Goal: Browse casually

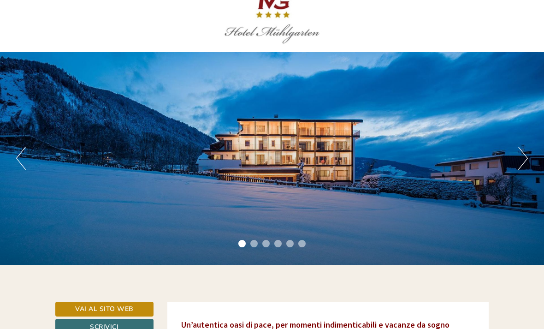
scroll to position [20, 0]
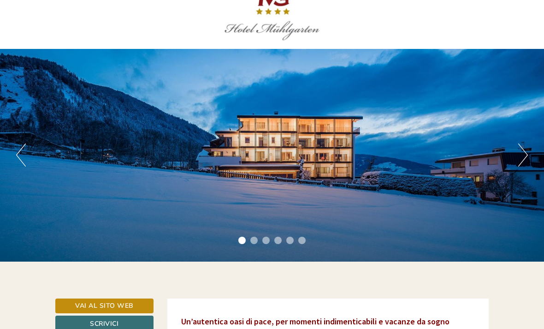
click at [525, 154] on button "Next" at bounding box center [523, 154] width 10 height 23
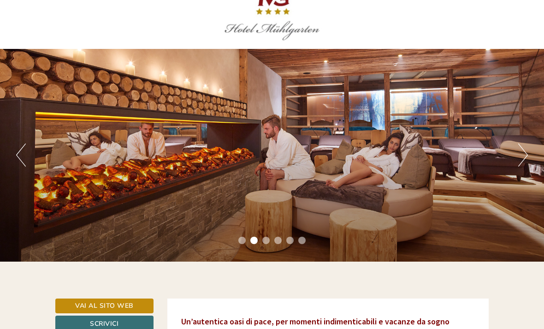
click at [519, 155] on button "Next" at bounding box center [523, 154] width 10 height 23
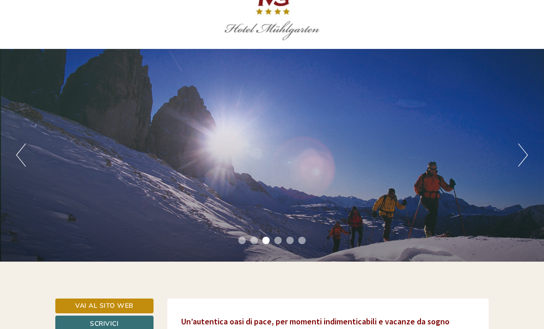
click at [519, 156] on button "Next" at bounding box center [523, 154] width 10 height 23
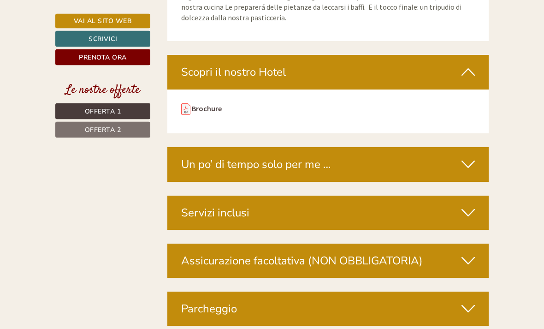
scroll to position [2510, 0]
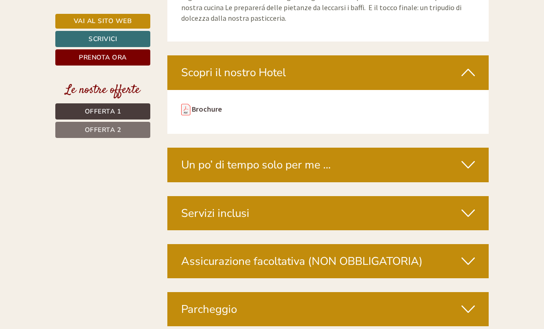
click at [469, 205] on icon at bounding box center [467, 213] width 13 height 16
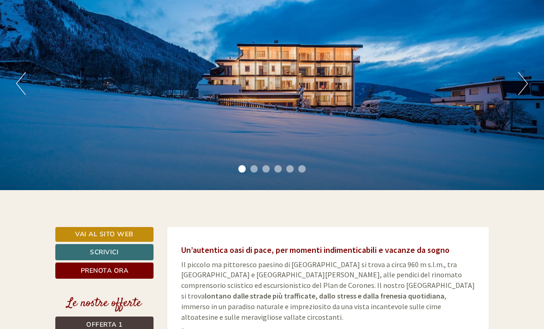
scroll to position [0, 0]
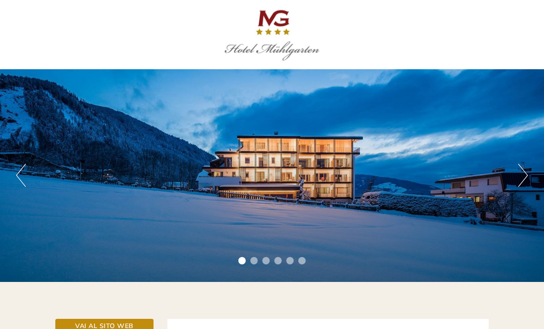
click at [521, 173] on button "Next" at bounding box center [523, 175] width 10 height 23
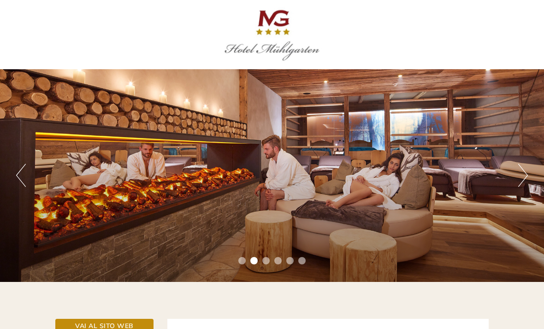
click at [516, 175] on div "Previous Next 1 2 3 4 5 6" at bounding box center [272, 175] width 544 height 212
click at [525, 175] on button "Next" at bounding box center [523, 175] width 10 height 23
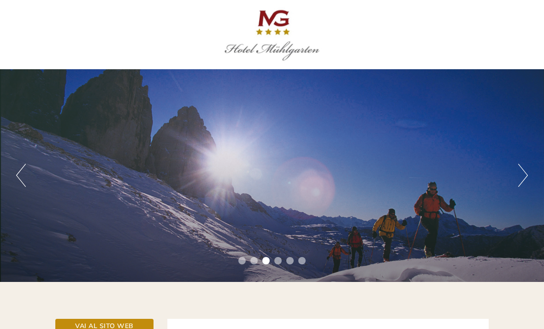
click at [526, 181] on button "Next" at bounding box center [523, 175] width 10 height 23
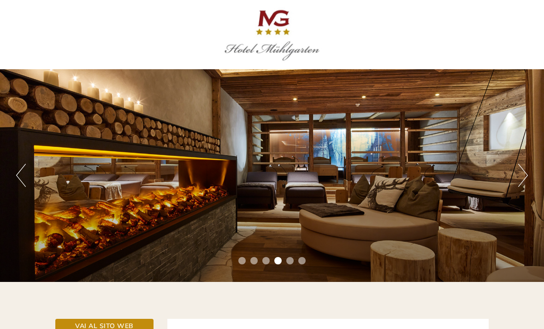
click at [526, 174] on button "Next" at bounding box center [523, 175] width 10 height 23
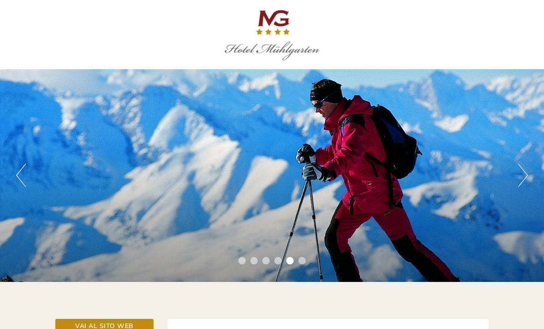
click at [527, 174] on button "Next" at bounding box center [523, 175] width 10 height 23
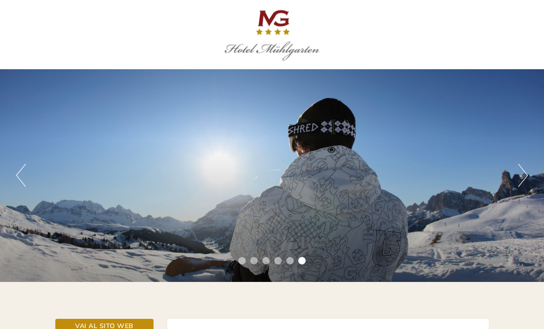
click at [522, 168] on button "Next" at bounding box center [523, 175] width 10 height 23
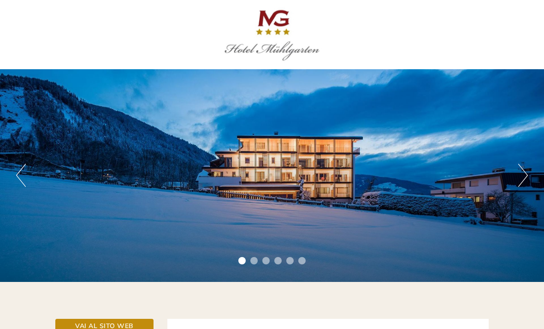
click at [519, 168] on button "Next" at bounding box center [523, 175] width 10 height 23
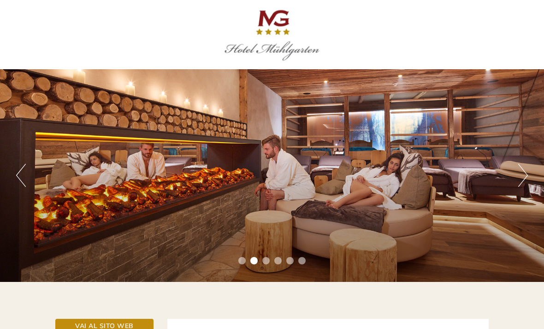
click at [520, 168] on button "Next" at bounding box center [523, 175] width 10 height 23
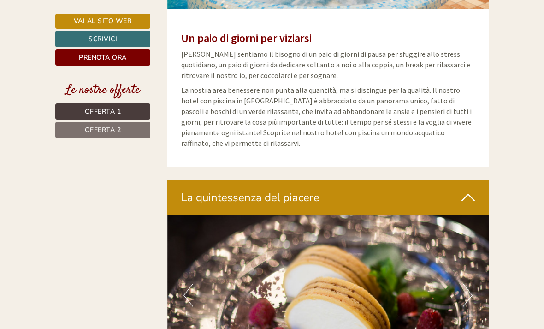
scroll to position [1996, 0]
